Goal: Task Accomplishment & Management: Complete application form

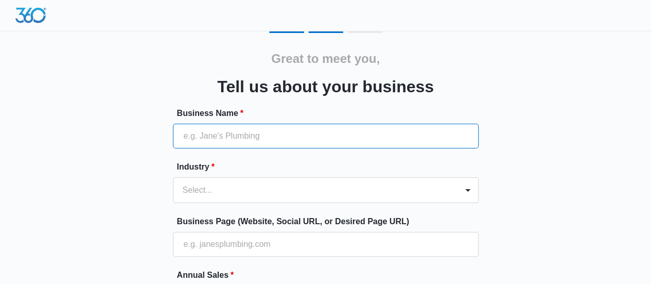
click at [252, 123] on input "Business Name *" at bounding box center [326, 135] width 306 height 25
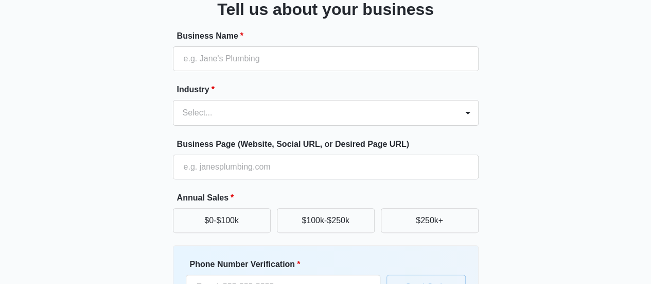
click at [466, 126] on div "Select..." at bounding box center [326, 113] width 306 height 26
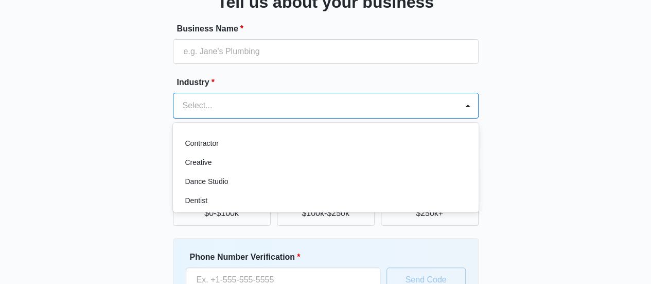
scroll to position [154, 0]
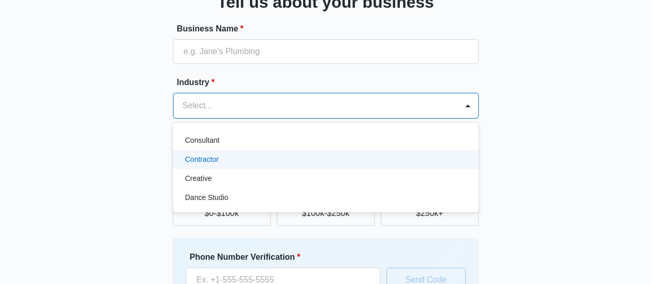
click at [409, 151] on div "Contractor" at bounding box center [326, 159] width 306 height 19
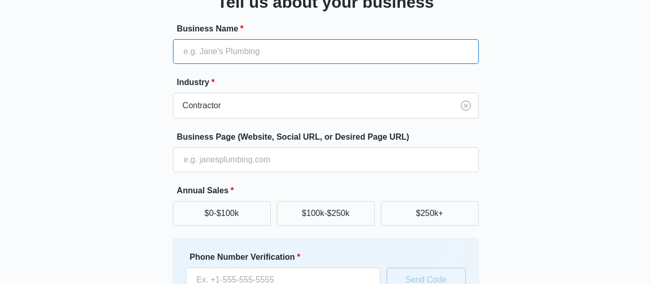
click at [319, 56] on input "Business Name *" at bounding box center [326, 51] width 306 height 25
type input "True Blue plumbing"
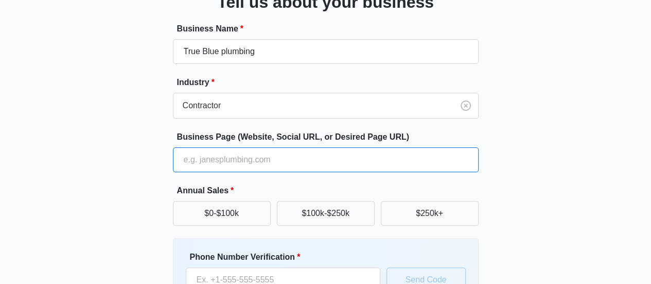
click at [311, 170] on input "Business Page (Website, Social URL, or Desired Page URL)" at bounding box center [326, 159] width 306 height 25
type input "trueblueplumbers.com"
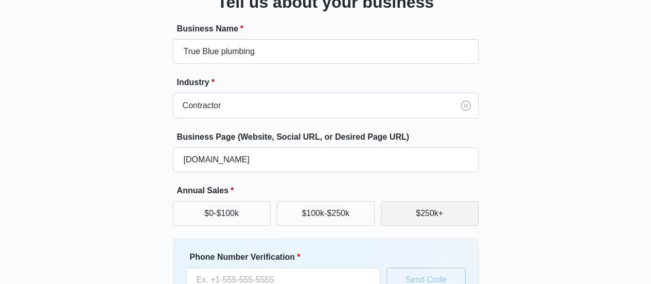
click at [404, 207] on button "$250k+" at bounding box center [430, 213] width 98 height 25
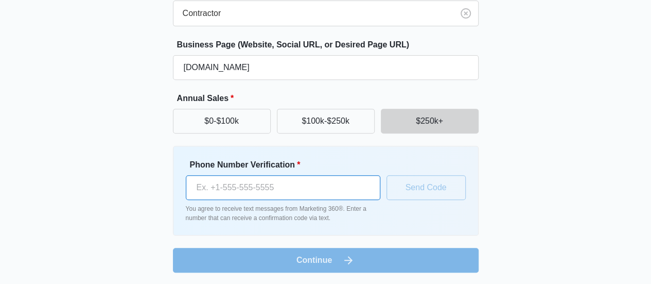
click at [252, 197] on input "Phone Number Verification *" at bounding box center [283, 187] width 194 height 25
type input "(916) 850-9100"
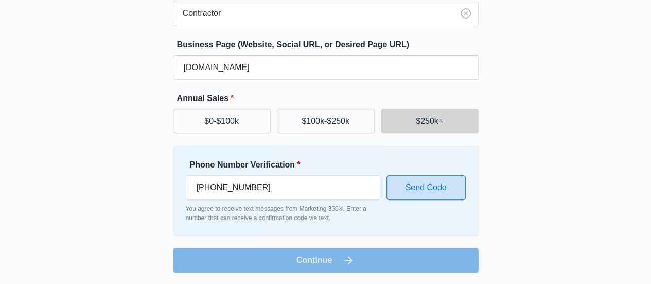
click at [439, 187] on button "Send Code" at bounding box center [425, 187] width 79 height 25
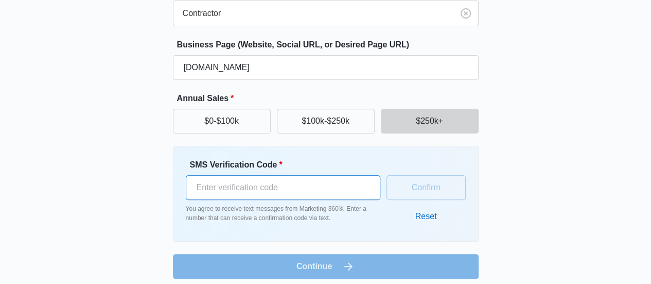
click at [244, 193] on input "SMS Verification Code *" at bounding box center [283, 187] width 194 height 25
type input "783015"
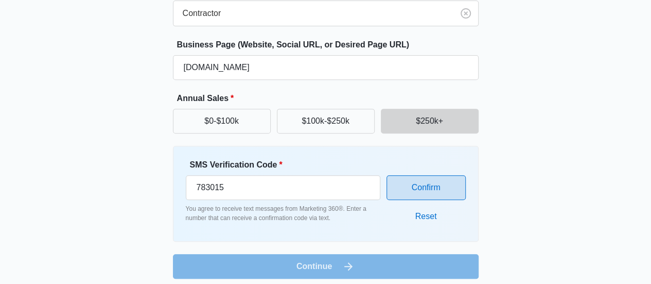
click at [459, 191] on button "Confirm" at bounding box center [425, 187] width 79 height 25
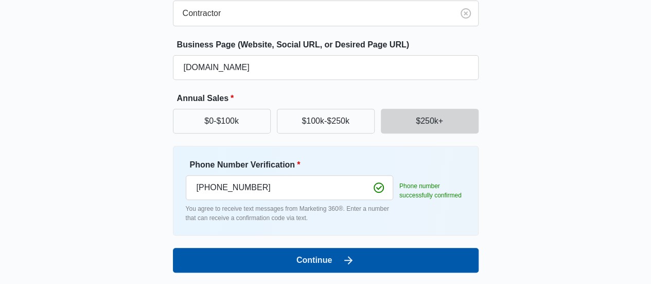
click at [341, 262] on button "Continue" at bounding box center [326, 259] width 306 height 25
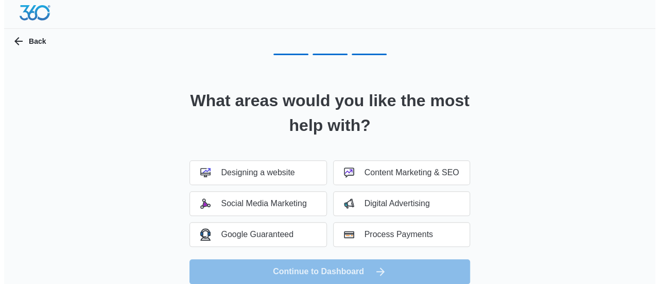
scroll to position [0, 0]
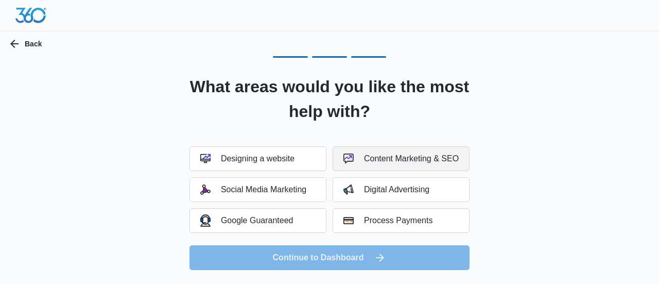
click at [458, 155] on div "Content Marketing & SEO" at bounding box center [400, 158] width 115 height 10
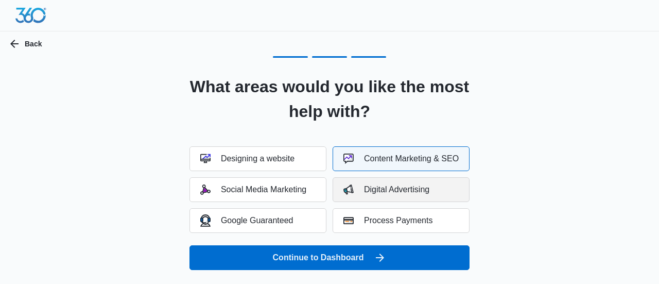
click at [393, 193] on div "Digital Advertising" at bounding box center [386, 189] width 86 height 10
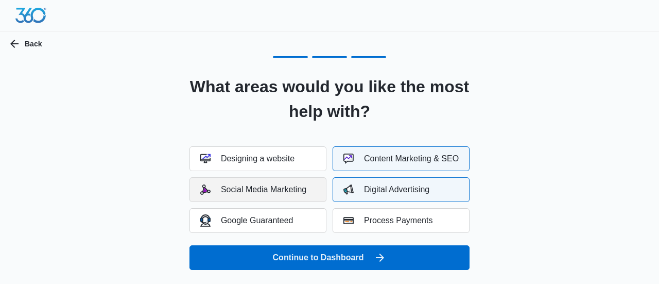
click at [298, 188] on div "Social Media Marketing" at bounding box center [253, 189] width 106 height 10
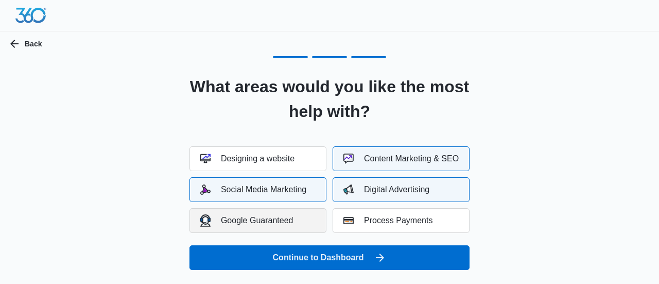
click at [291, 226] on div "Google Guaranteed" at bounding box center [246, 220] width 93 height 12
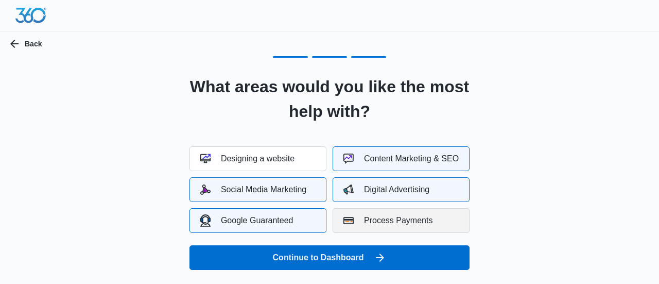
click at [388, 222] on div "Process Payments" at bounding box center [387, 220] width 89 height 10
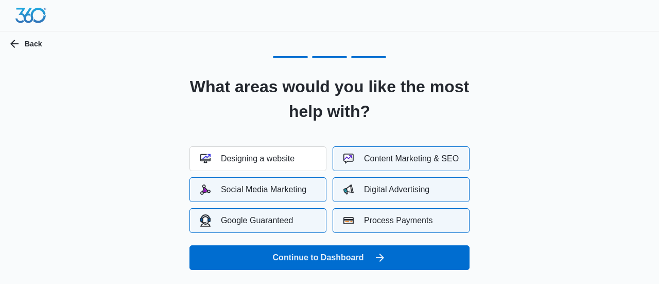
click at [400, 223] on div "Process Payments" at bounding box center [387, 220] width 89 height 10
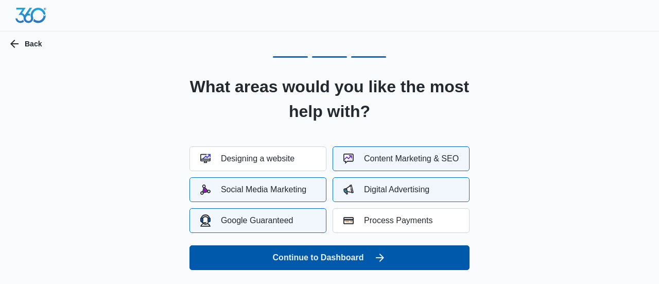
click at [388, 259] on button "Continue to Dashboard" at bounding box center [329, 257] width 280 height 25
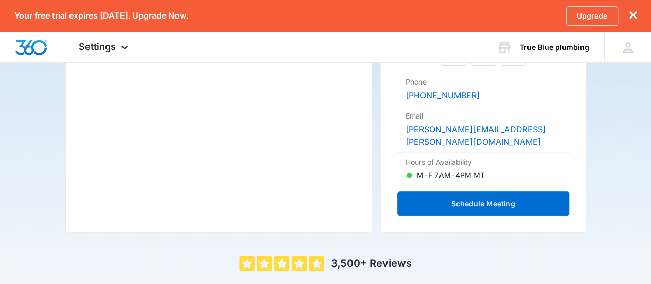
scroll to position [327, 0]
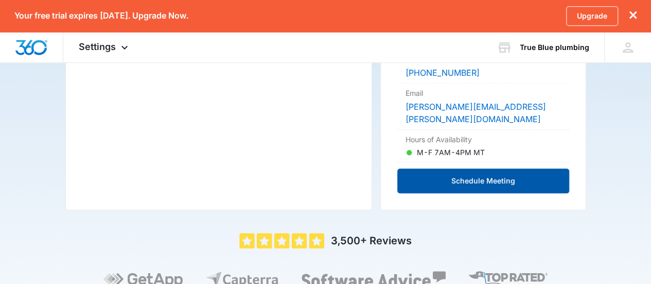
click at [467, 168] on button "Schedule Meeting" at bounding box center [483, 180] width 172 height 25
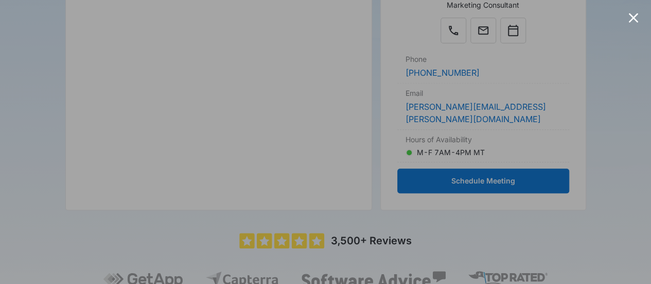
scroll to position [378, 0]
